Goal: Task Accomplishment & Management: Manage account settings

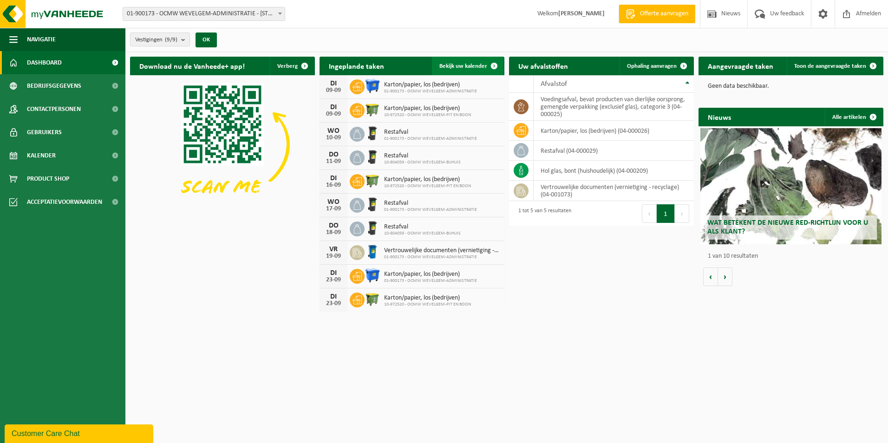
click at [473, 64] on span "Bekijk uw kalender" at bounding box center [463, 66] width 48 height 6
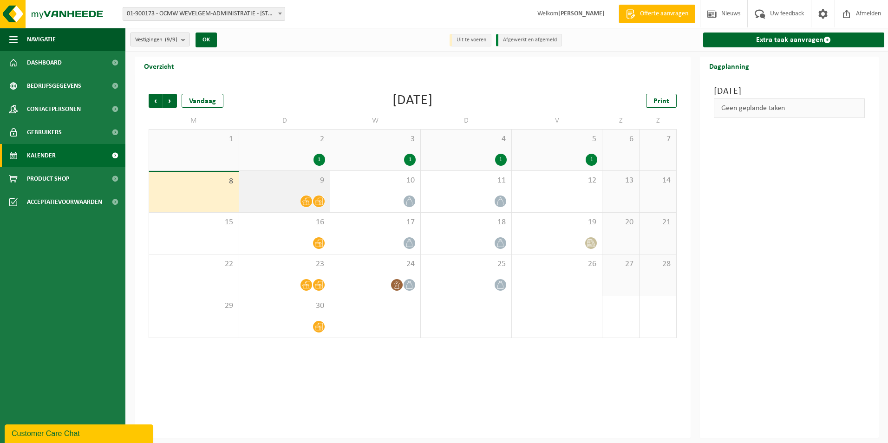
click at [320, 203] on icon at bounding box center [319, 201] width 8 height 8
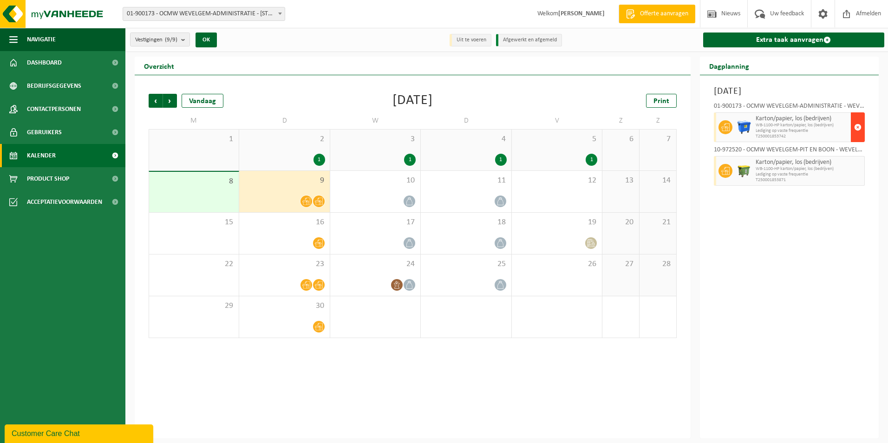
click at [857, 124] on span "button" at bounding box center [857, 127] width 7 height 19
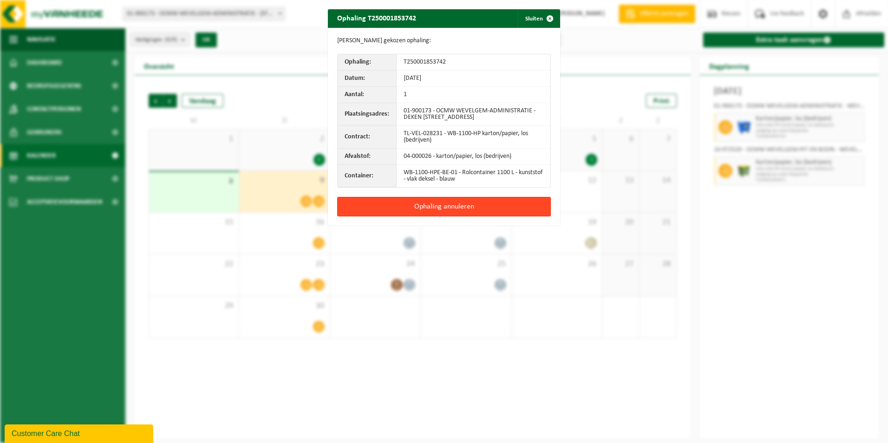
click at [445, 208] on button "Ophaling annuleren" at bounding box center [444, 207] width 214 height 20
